Goal: Find specific page/section: Find specific page/section

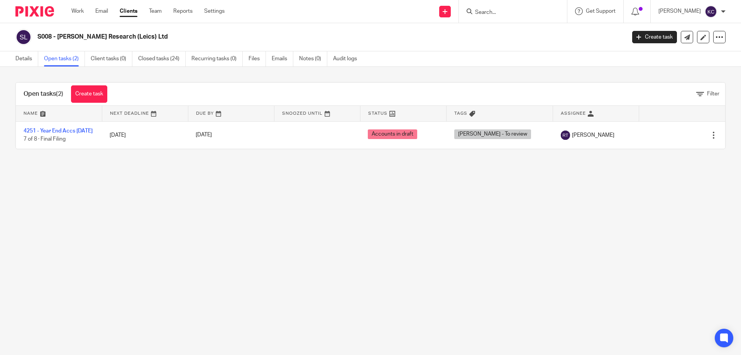
click at [490, 10] on input "Search" at bounding box center [508, 12] width 69 height 7
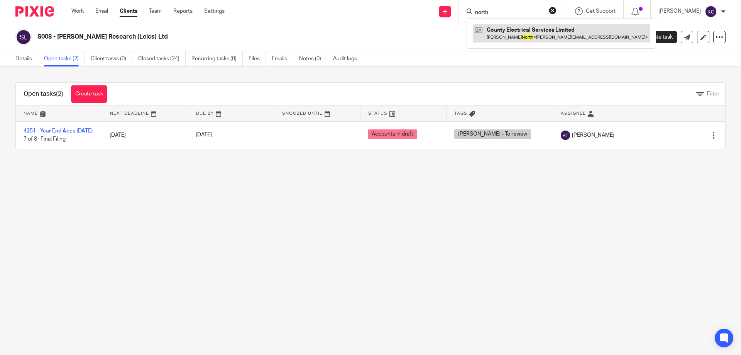
type input "north"
click at [532, 33] on link at bounding box center [561, 33] width 177 height 18
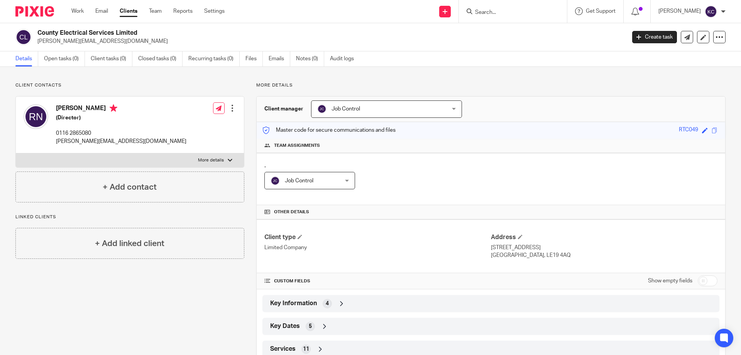
click at [214, 160] on p "More details" at bounding box center [211, 160] width 26 height 6
click at [16, 153] on input "More details" at bounding box center [15, 153] width 0 height 0
checkbox input "true"
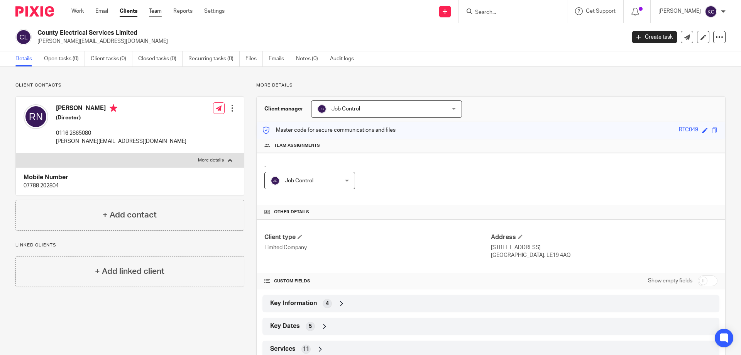
click at [152, 12] on link "Team" at bounding box center [155, 11] width 13 height 8
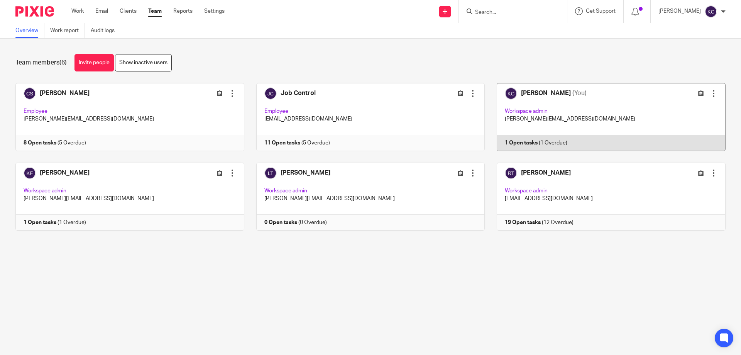
click at [635, 113] on link at bounding box center [605, 117] width 241 height 68
